Goal: Task Accomplishment & Management: Manage account settings

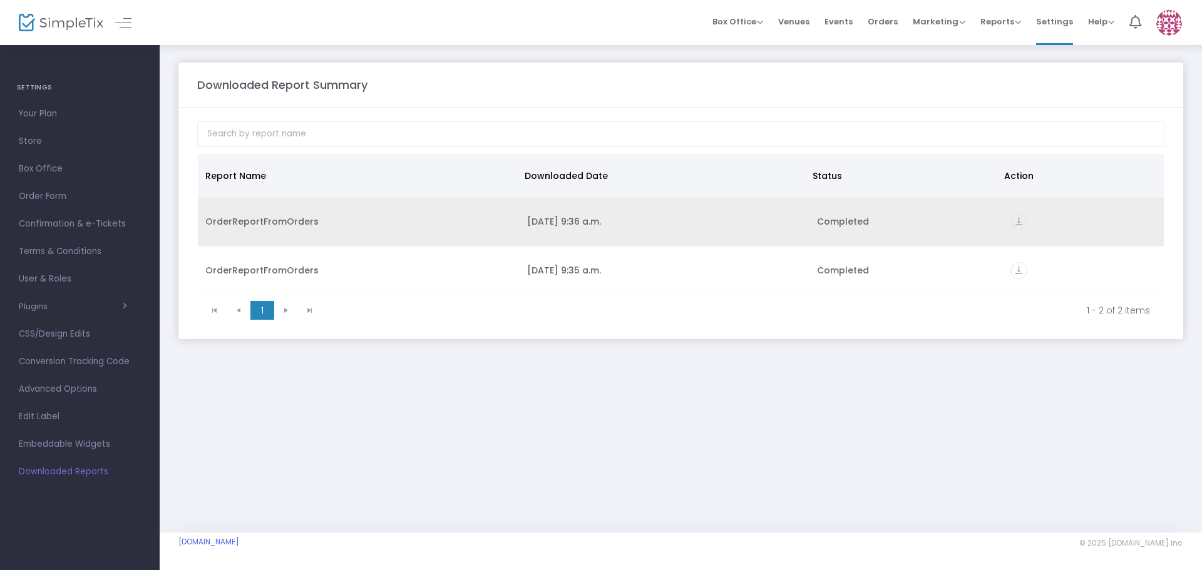
click at [266, 229] on td "OrderReportFromOrders" at bounding box center [359, 222] width 322 height 49
click at [1023, 217] on icon "vertical_align_bottom" at bounding box center [1018, 221] width 17 height 17
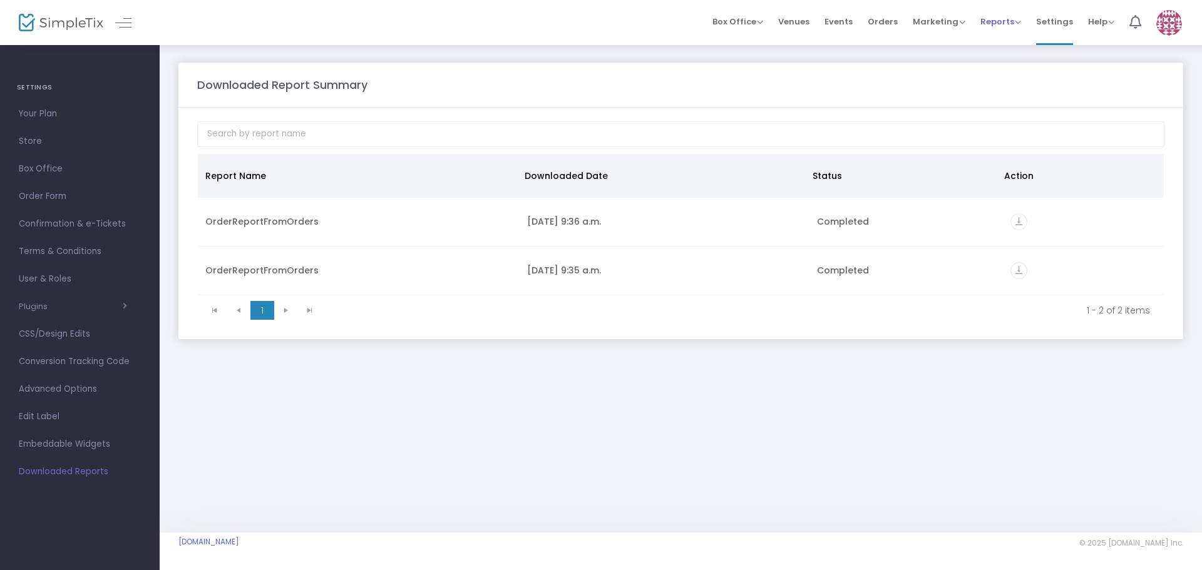
click at [994, 23] on span "Reports" at bounding box center [1000, 22] width 41 height 12
click at [754, 23] on span "Box Office" at bounding box center [737, 22] width 51 height 12
click at [756, 43] on li "Sell Tickets" at bounding box center [757, 42] width 90 height 24
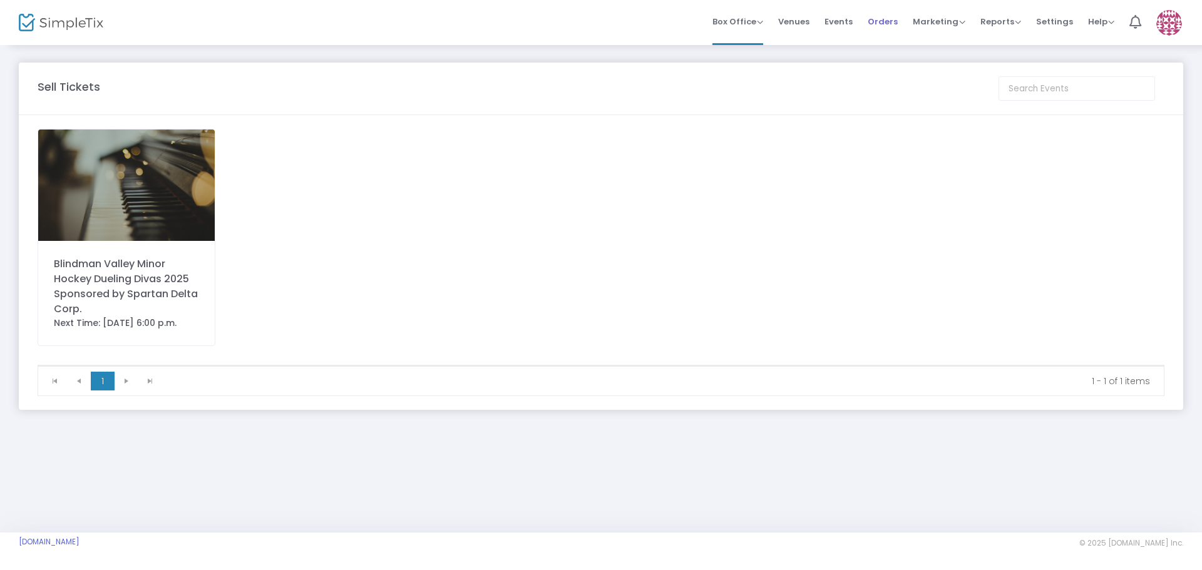
click at [891, 19] on span "Orders" at bounding box center [883, 22] width 30 height 32
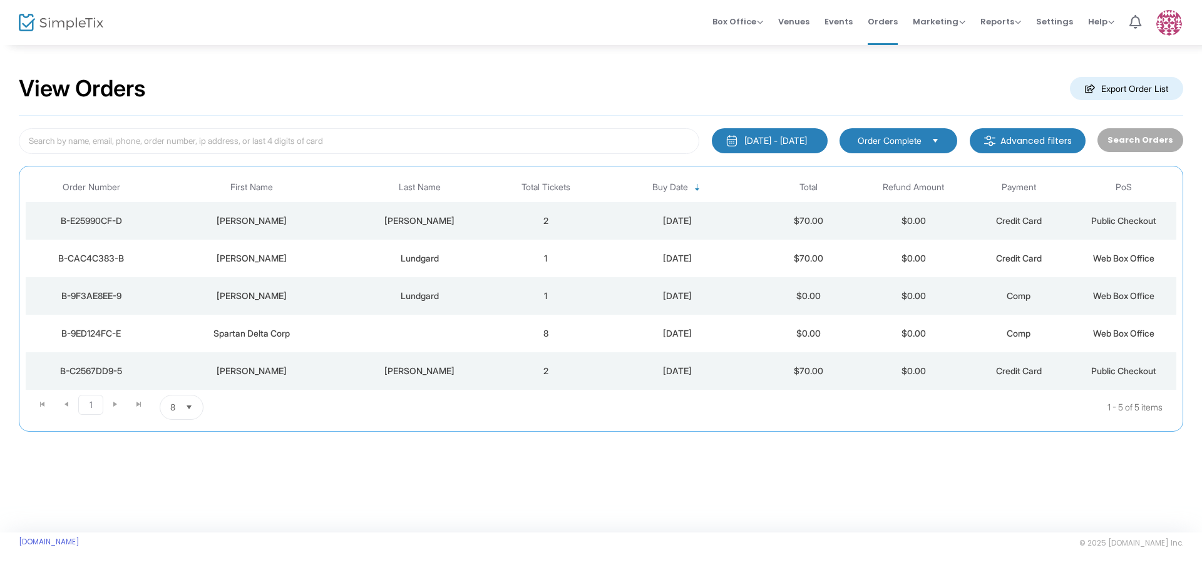
click at [78, 220] on div "B-E25990CF-D" at bounding box center [91, 221] width 125 height 13
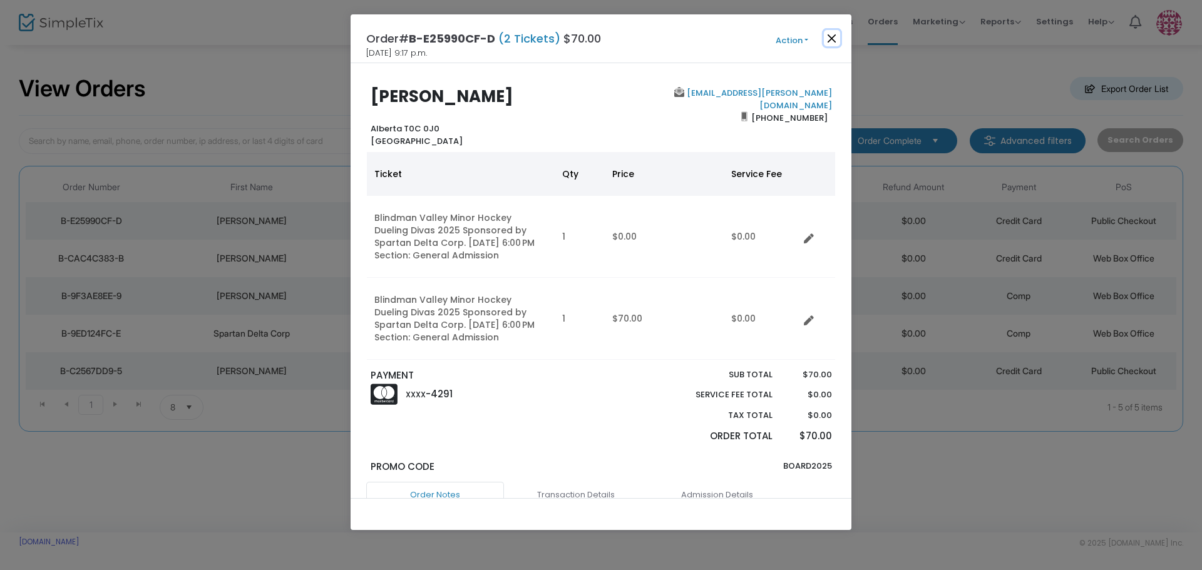
click at [828, 38] on button "Close" at bounding box center [832, 38] width 16 height 16
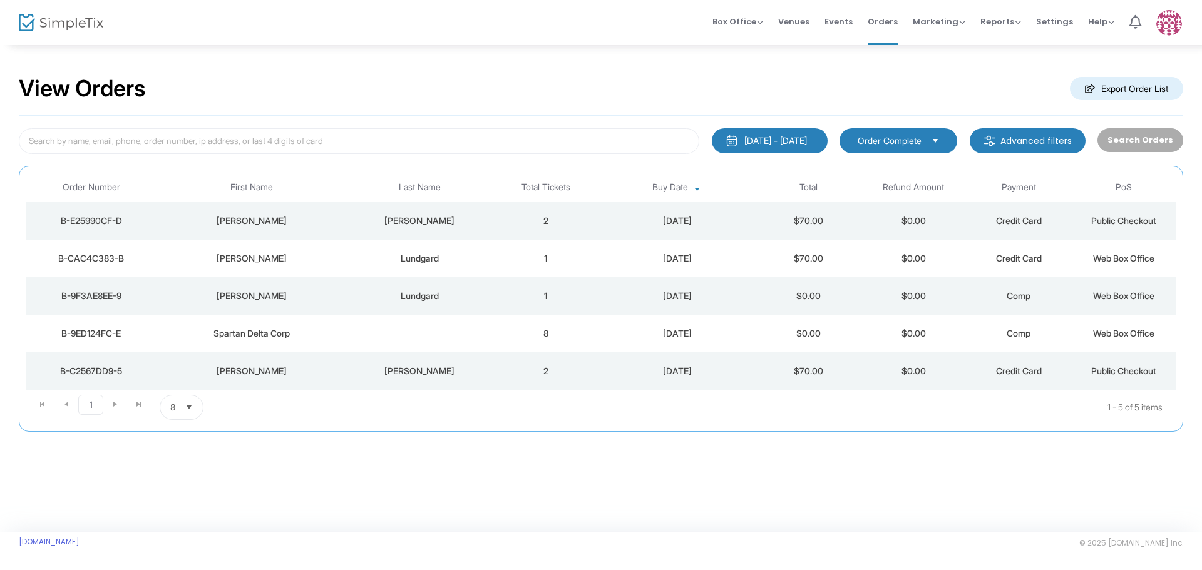
click at [113, 368] on div "B-C2567DD9-5" at bounding box center [91, 371] width 125 height 13
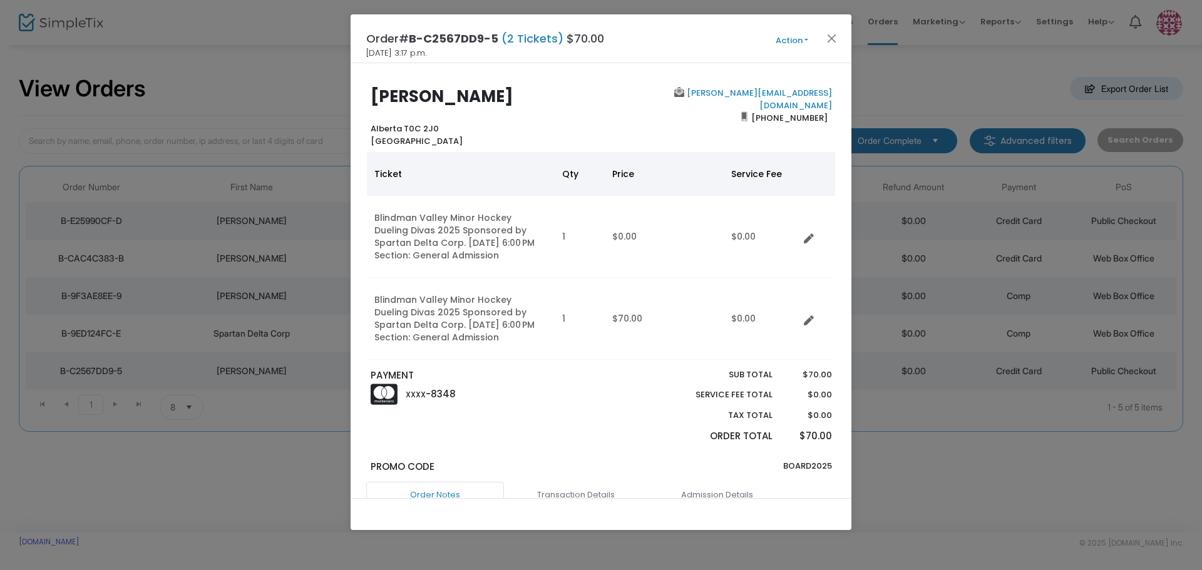
click at [777, 42] on button "Action" at bounding box center [791, 41] width 75 height 14
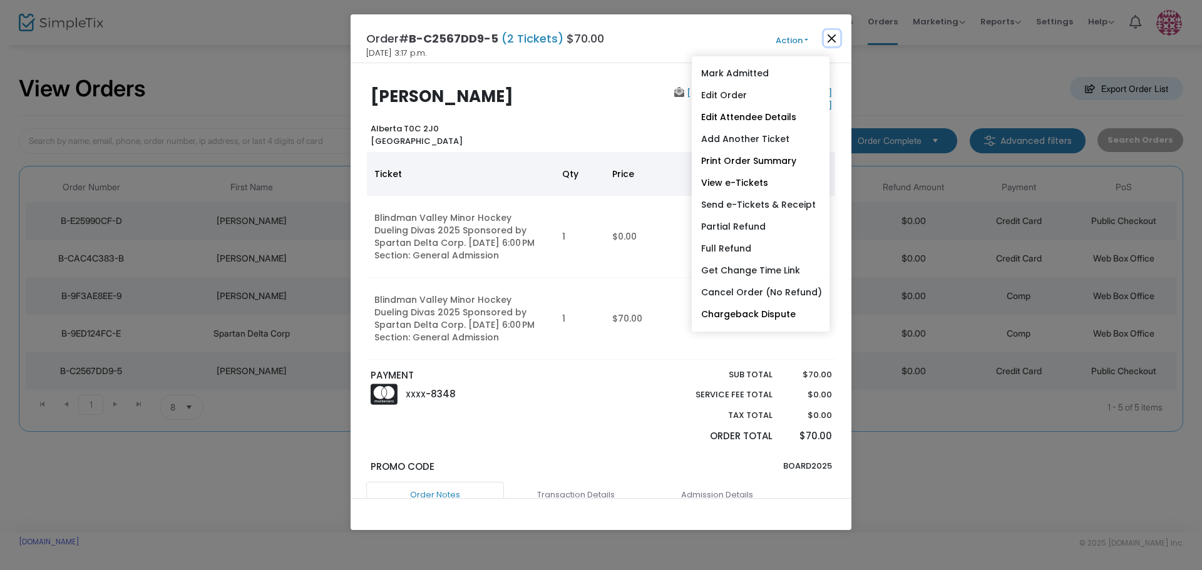
click at [836, 41] on button "Close" at bounding box center [832, 38] width 16 height 16
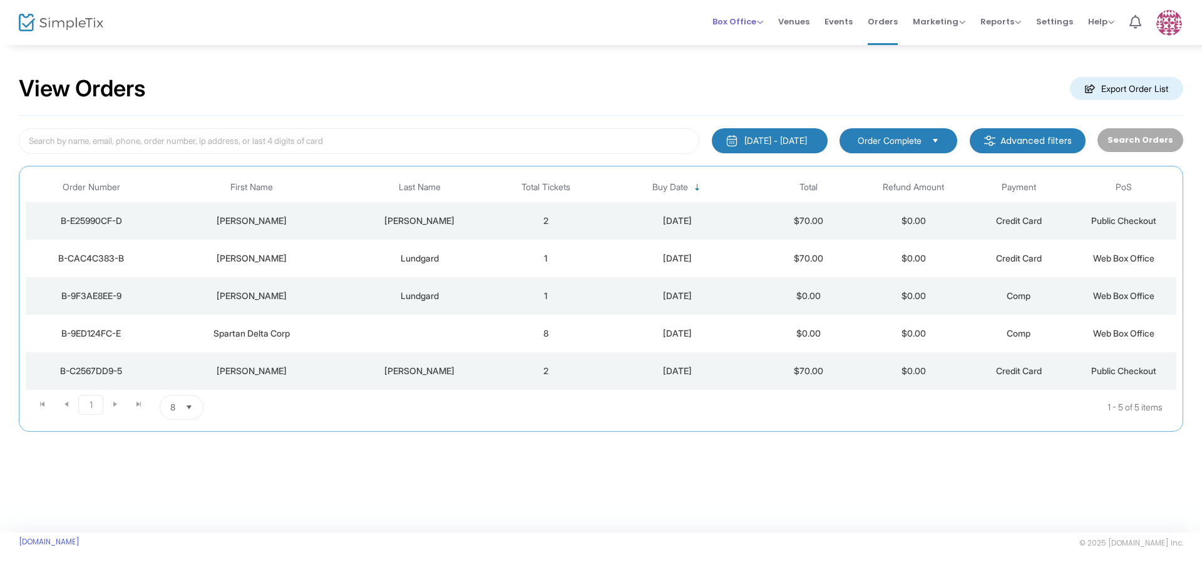
click at [742, 24] on span "Box Office" at bounding box center [737, 22] width 51 height 12
click at [745, 46] on li "Sell Tickets" at bounding box center [757, 42] width 90 height 24
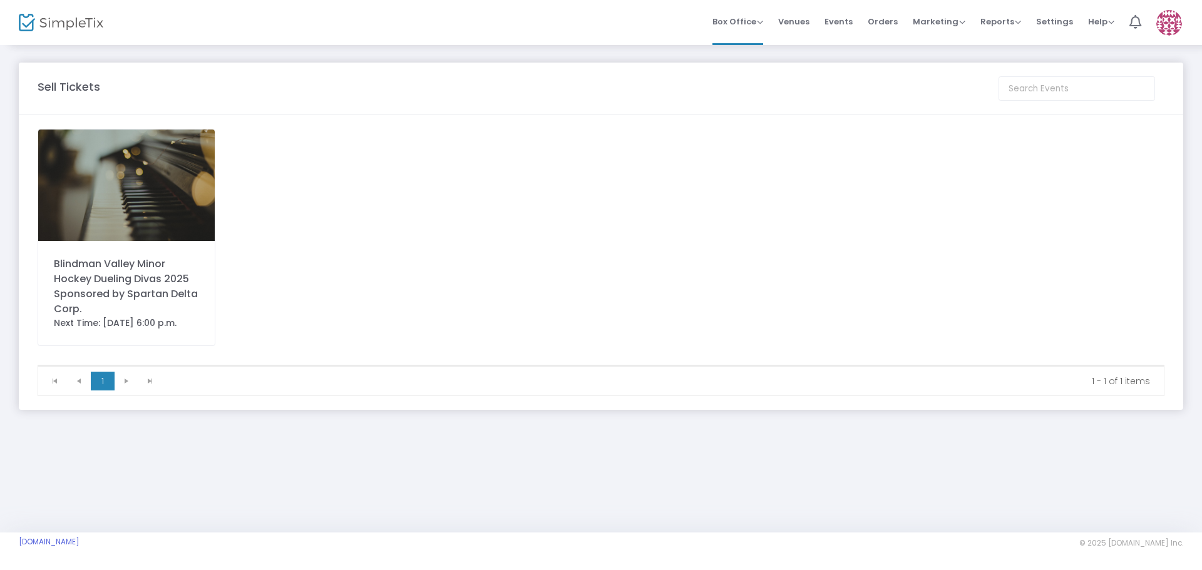
click at [94, 275] on div "Blindman Valley Minor Hockey Dueling Divas 2025 Sponsored by Spartan Delta Corp." at bounding box center [126, 287] width 145 height 60
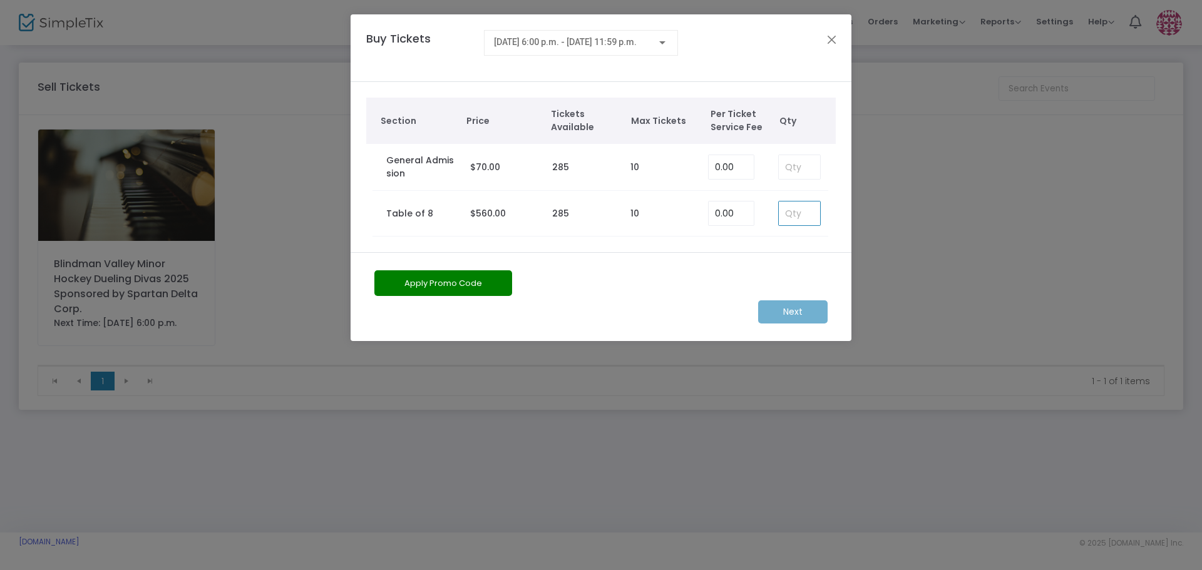
click at [791, 209] on input at bounding box center [799, 214] width 41 height 24
type input "1"
click at [779, 307] on m-button "Next" at bounding box center [792, 311] width 69 height 23
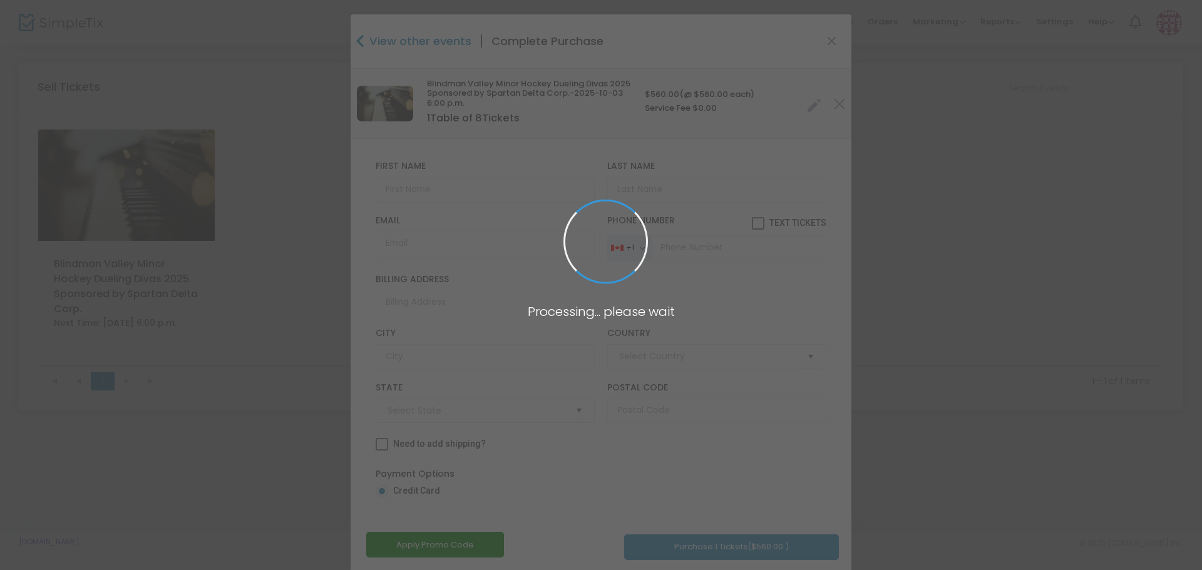
type input "[GEOGRAPHIC_DATA]"
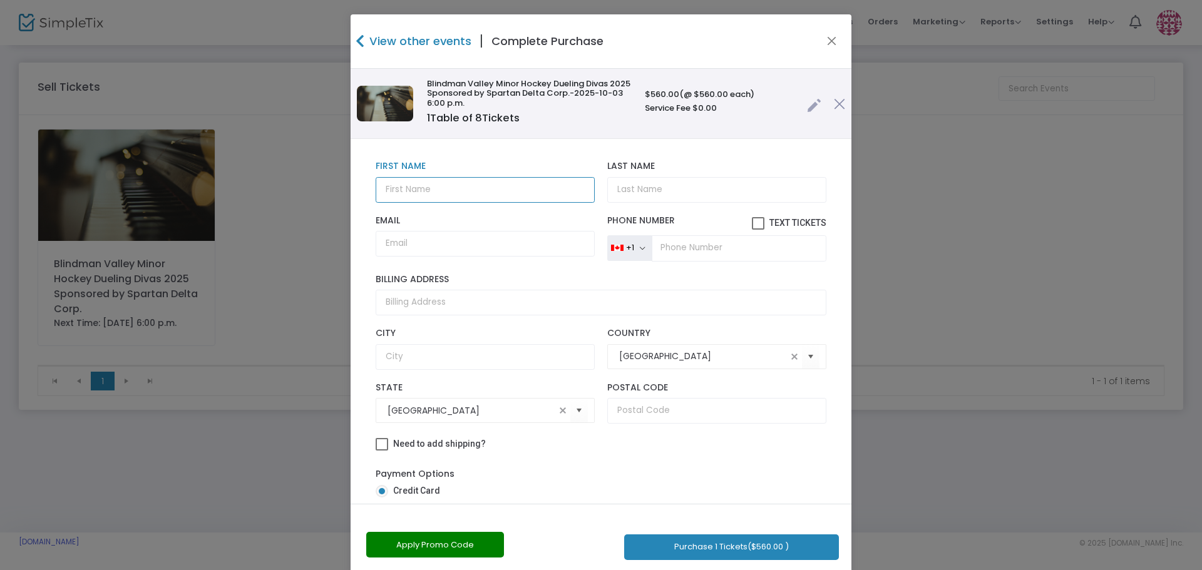
click at [399, 184] on input "text" at bounding box center [485, 190] width 219 height 26
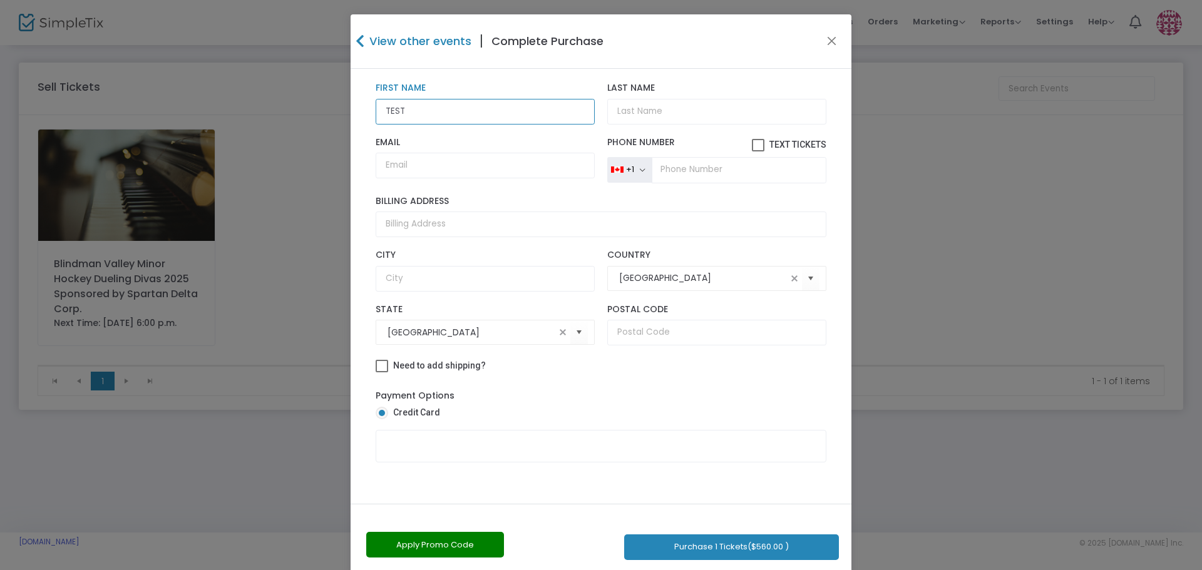
scroll to position [80, 0]
type input "TEST"
click at [463, 547] on button "Apply Promo Code" at bounding box center [435, 545] width 138 height 26
click at [403, 548] on input "text" at bounding box center [425, 545] width 118 height 26
type input "Sponsor2025"
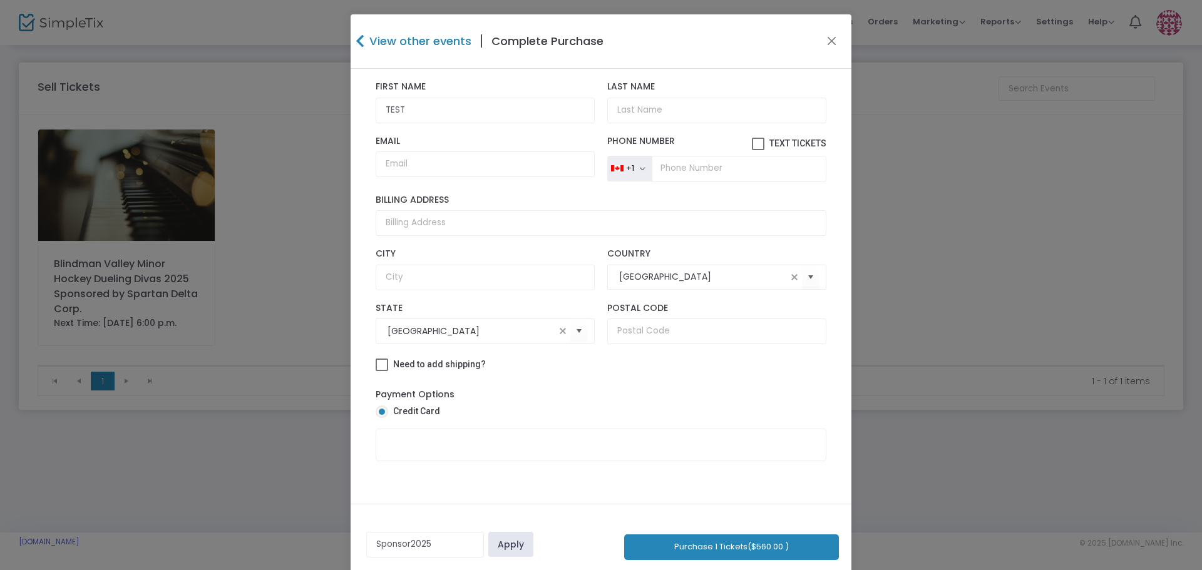
click at [511, 547] on link "Apply" at bounding box center [510, 544] width 45 height 25
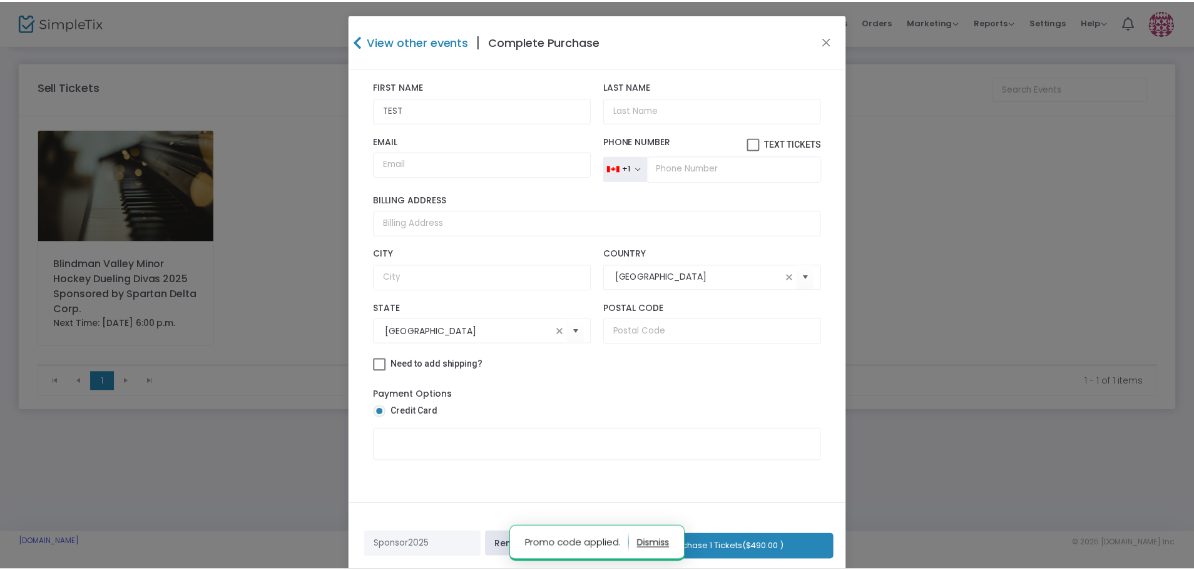
scroll to position [22, 0]
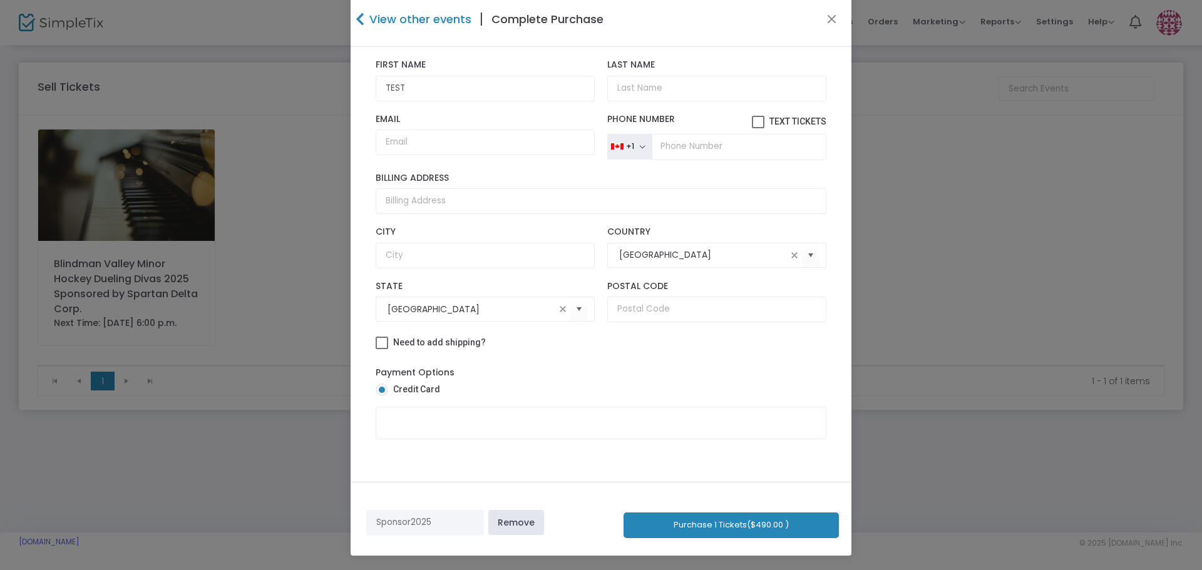
click at [530, 525] on link "Remove" at bounding box center [516, 522] width 56 height 25
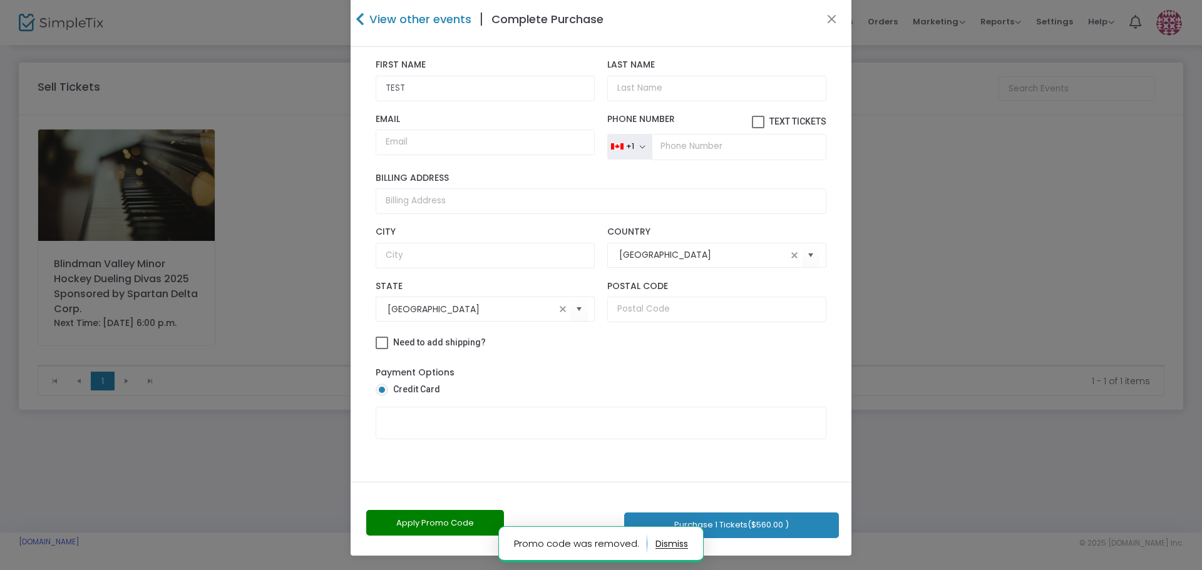
click at [366, 22] on h4 "View other events" at bounding box center [418, 19] width 105 height 17
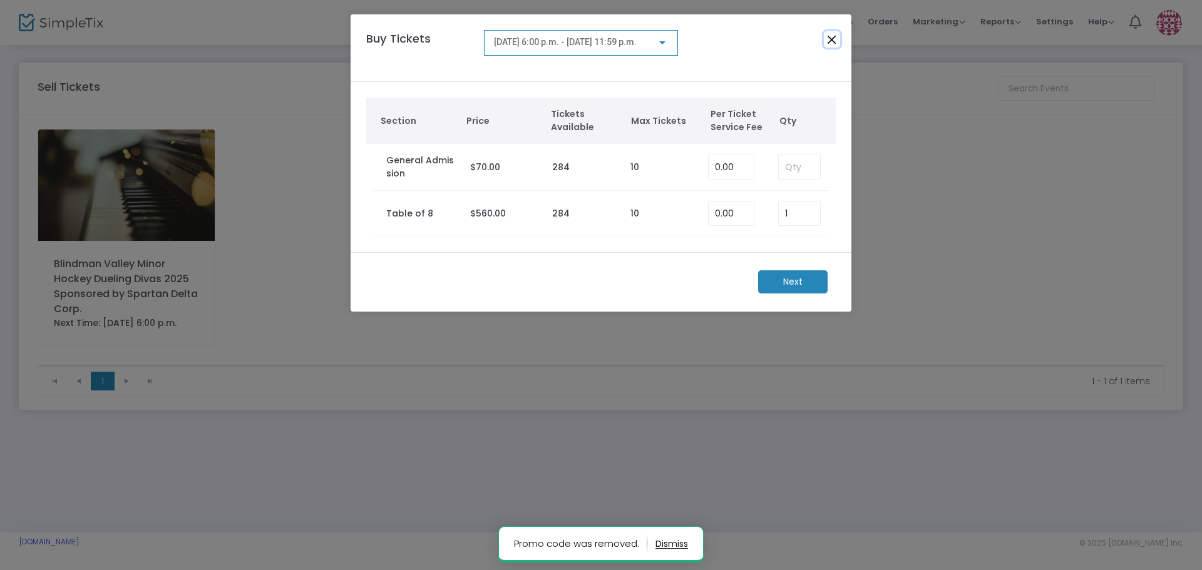
click at [831, 45] on button "Close" at bounding box center [832, 39] width 16 height 16
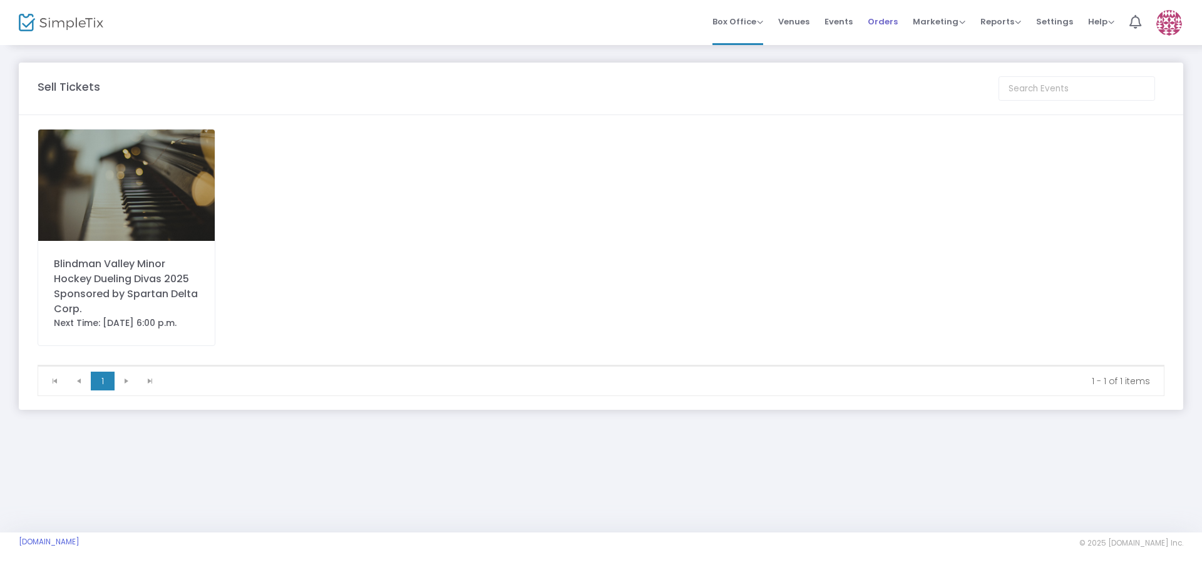
click at [884, 19] on span "Orders" at bounding box center [883, 22] width 30 height 32
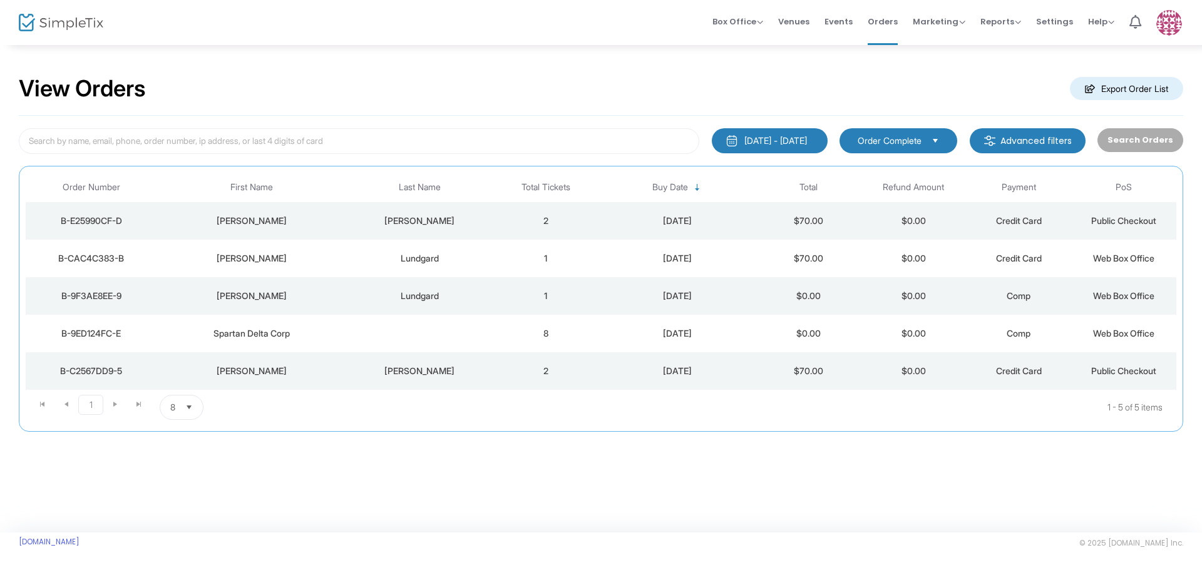
click at [952, 19] on span "Marketing" at bounding box center [939, 22] width 53 height 12
click at [946, 38] on li "Promo Codes" at bounding box center [963, 42] width 100 height 24
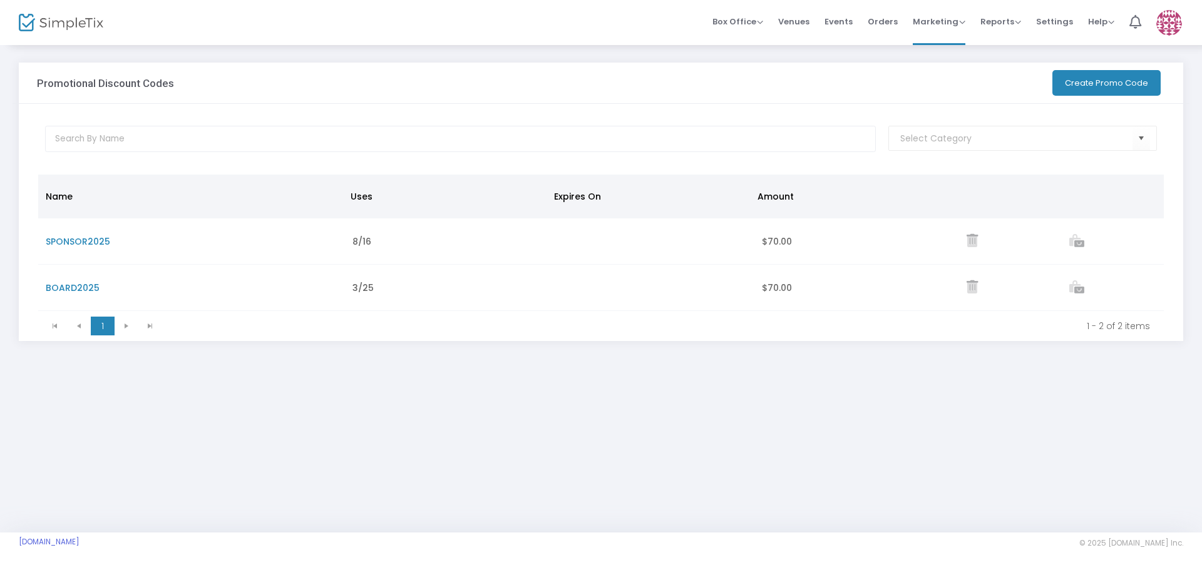
click at [1064, 83] on button "Create Promo Code" at bounding box center [1106, 83] width 108 height 26
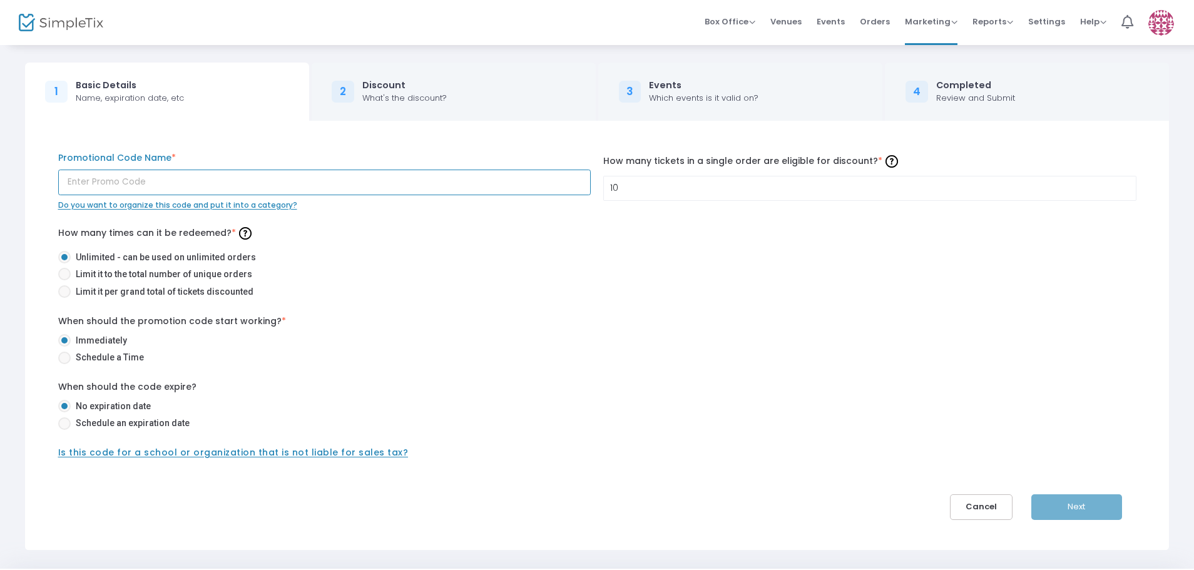
click at [89, 183] on input "text" at bounding box center [324, 183] width 533 height 26
type input "TableTest"
type input "TableTest8"
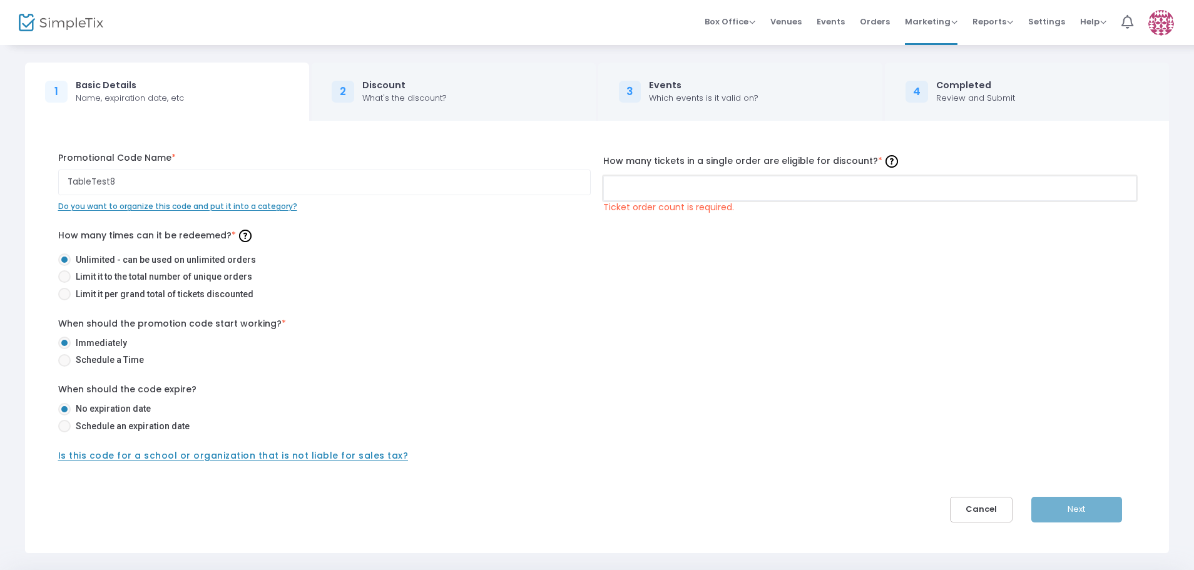
click at [624, 182] on input at bounding box center [870, 189] width 532 height 24
type input "8"
